Goal: Information Seeking & Learning: Find specific fact

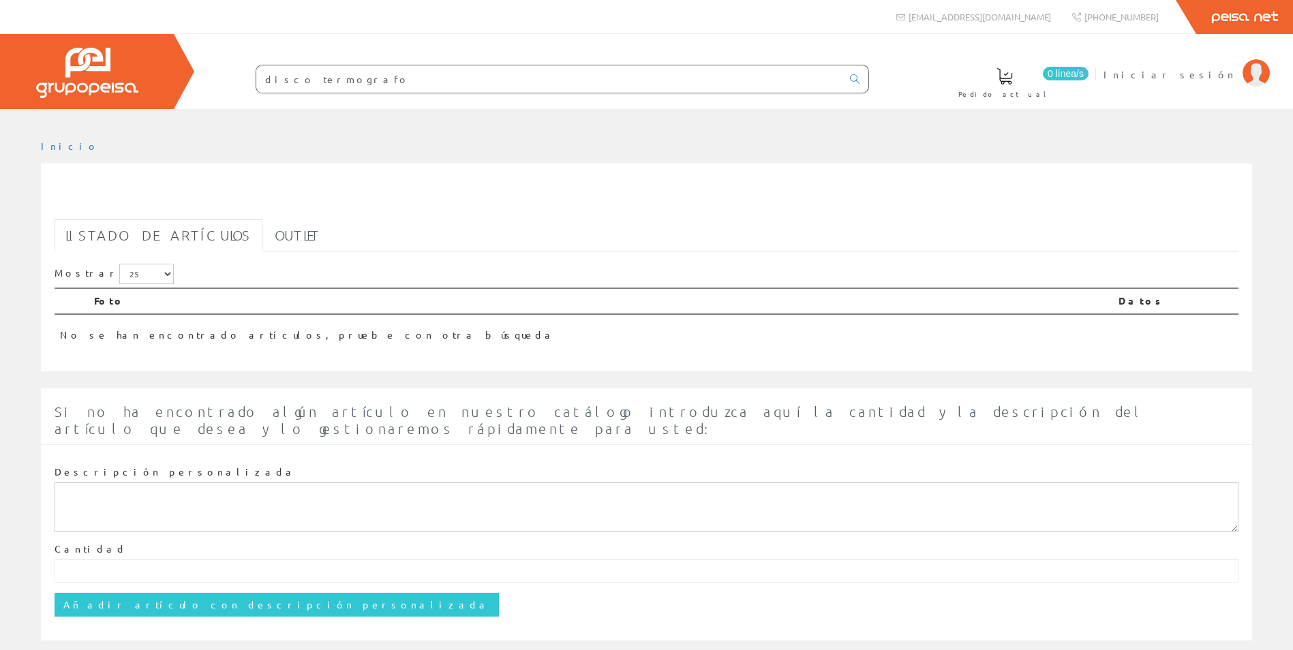
click at [357, 74] on input "disco termografo" at bounding box center [549, 78] width 586 height 27
